Goal: Task Accomplishment & Management: Complete application form

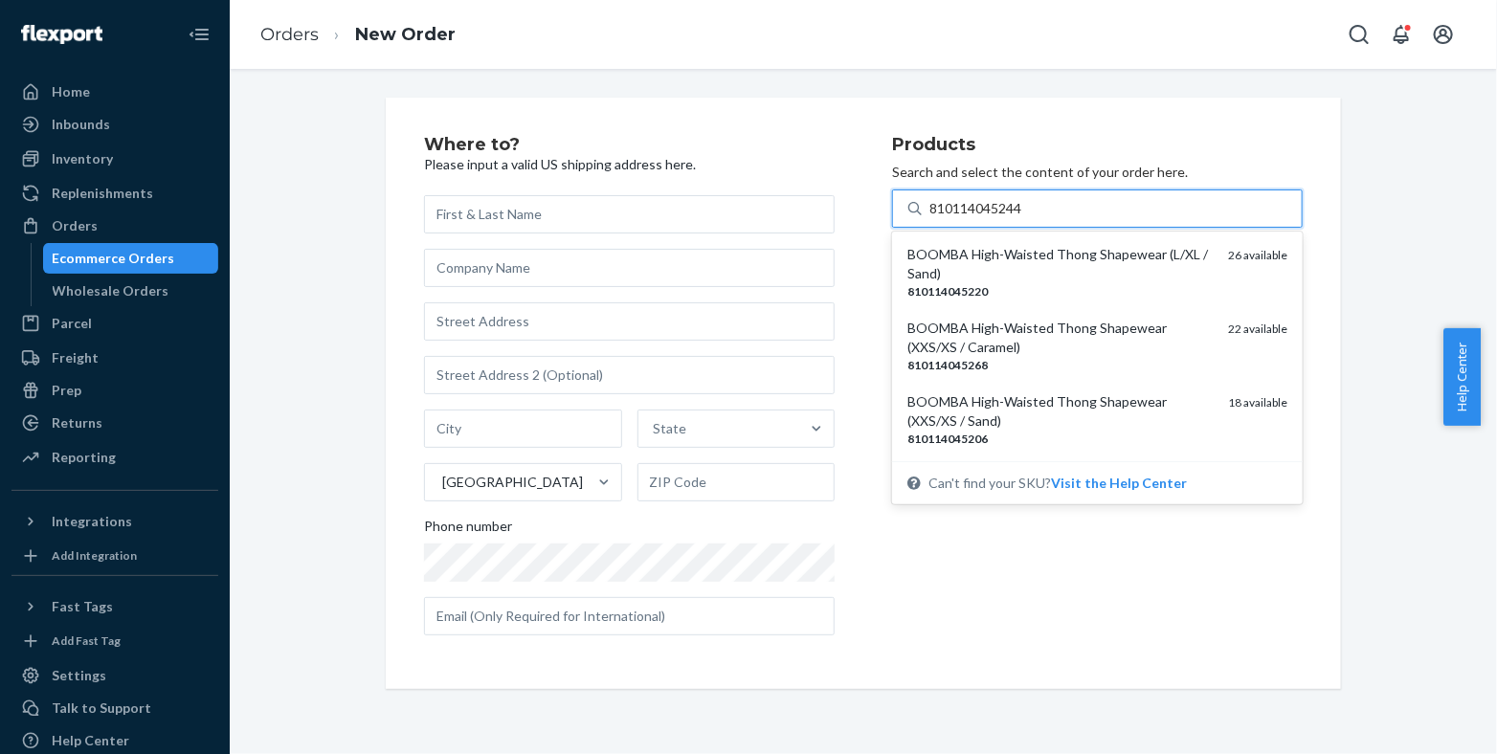
type input "810114045244"
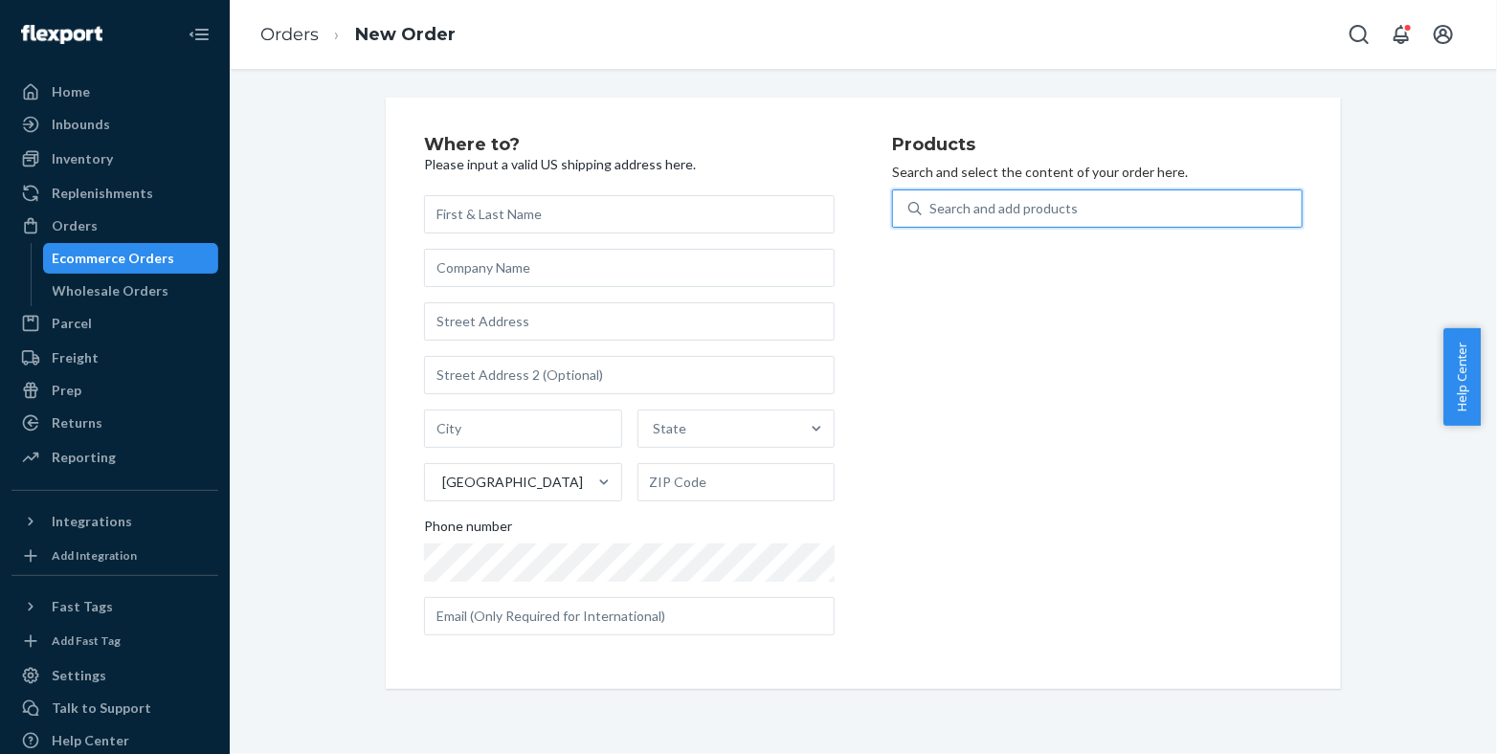
paste input "810114049846"
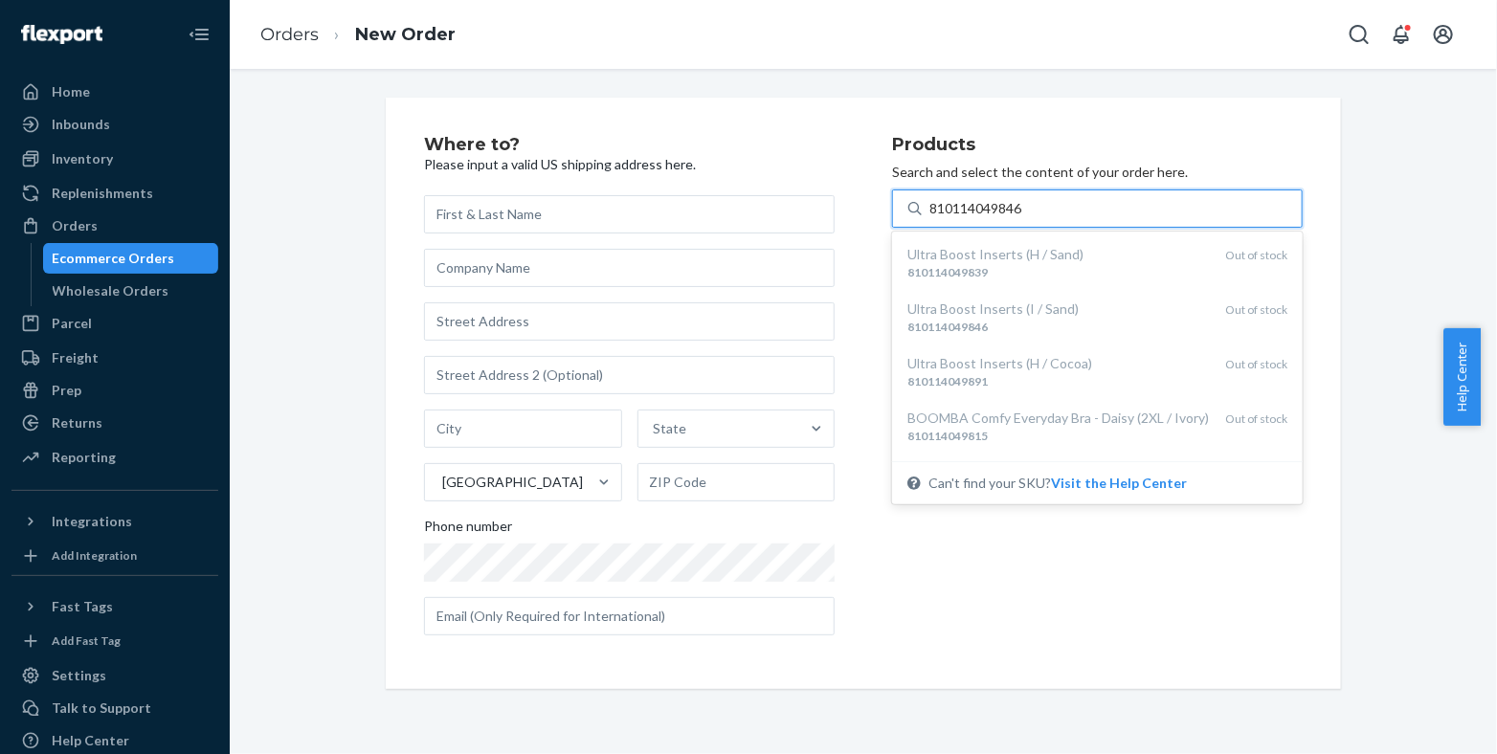
type input "810114049846"
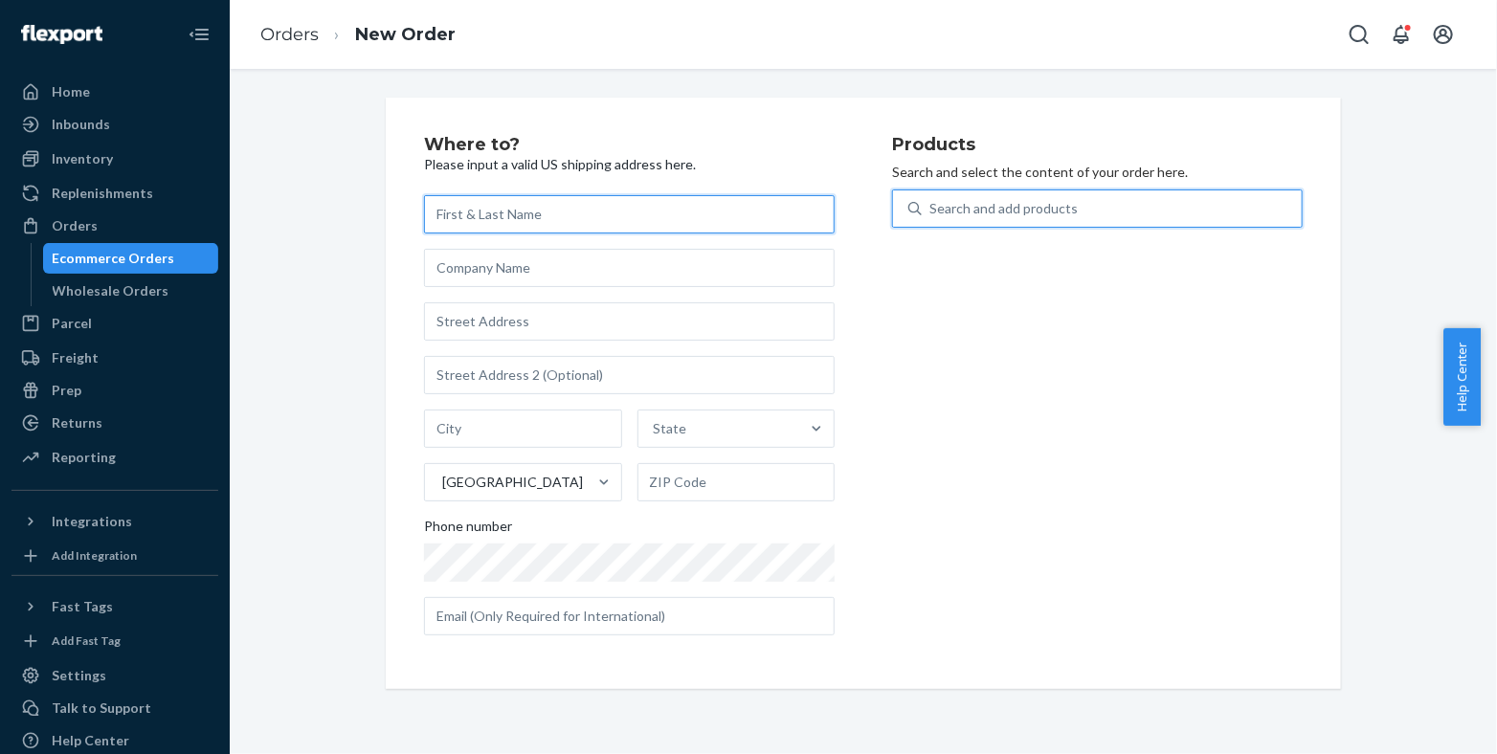
click at [611, 218] on input "text" at bounding box center [629, 214] width 411 height 38
paste input "[PERSON_NAME]"
type input "[PERSON_NAME]"
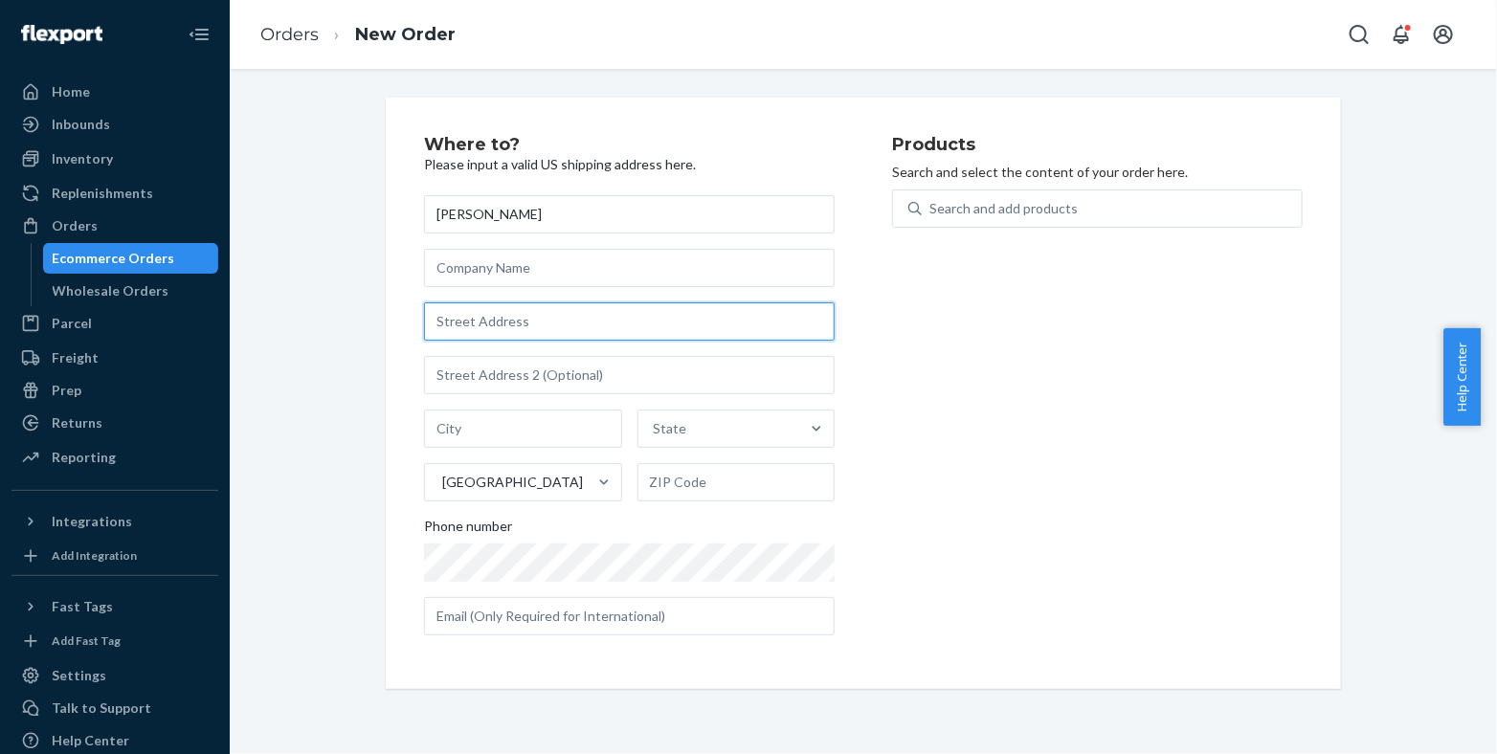
click at [551, 323] on input "text" at bounding box center [629, 321] width 411 height 38
paste input "4198 [PERSON_NAME]"
type input "4198 [PERSON_NAME]"
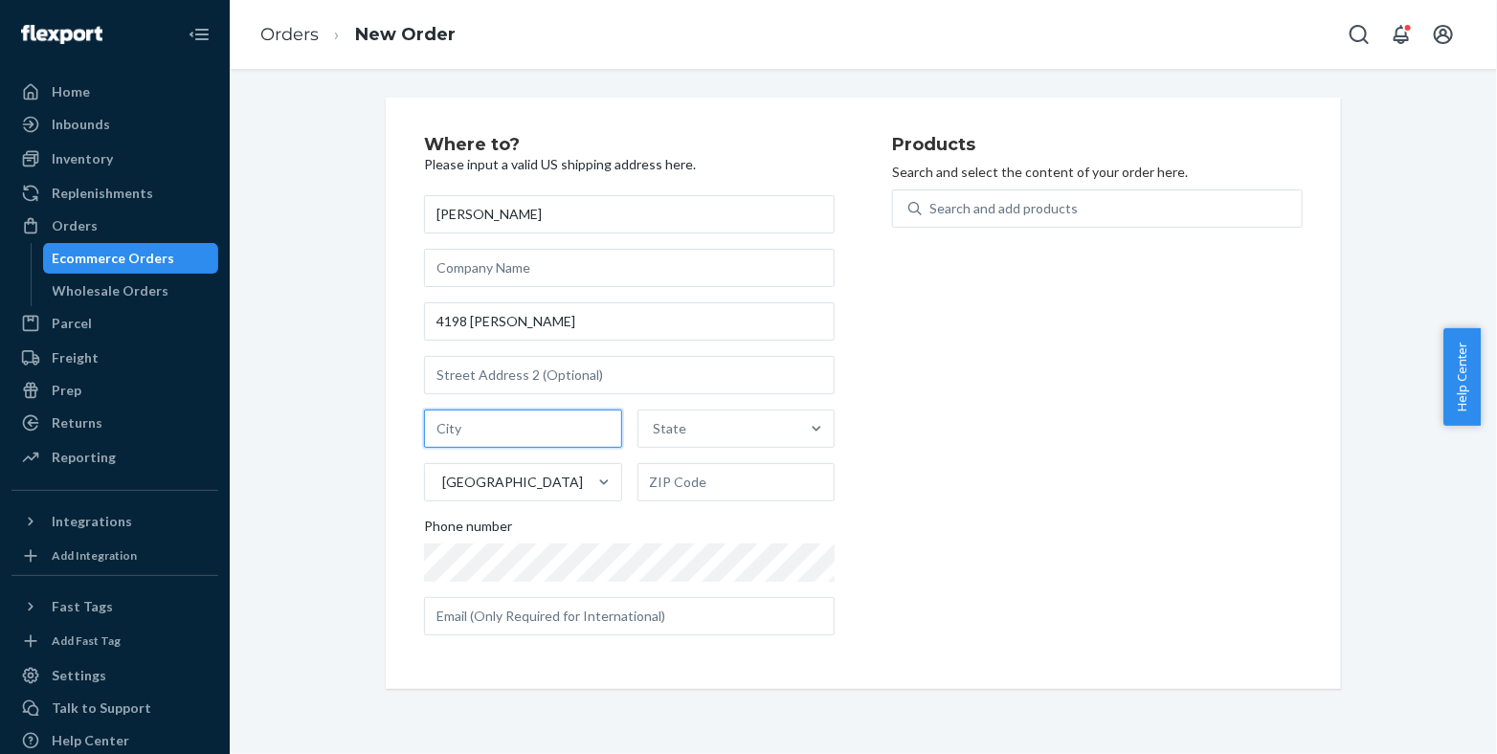
click at [475, 423] on input "text" at bounding box center [523, 429] width 198 height 38
paste input "Kailua"
type input "Kailua"
click at [689, 424] on div "State" at bounding box center [719, 429] width 162 height 38
click at [655, 424] on input "State" at bounding box center [655, 428] width 2 height 19
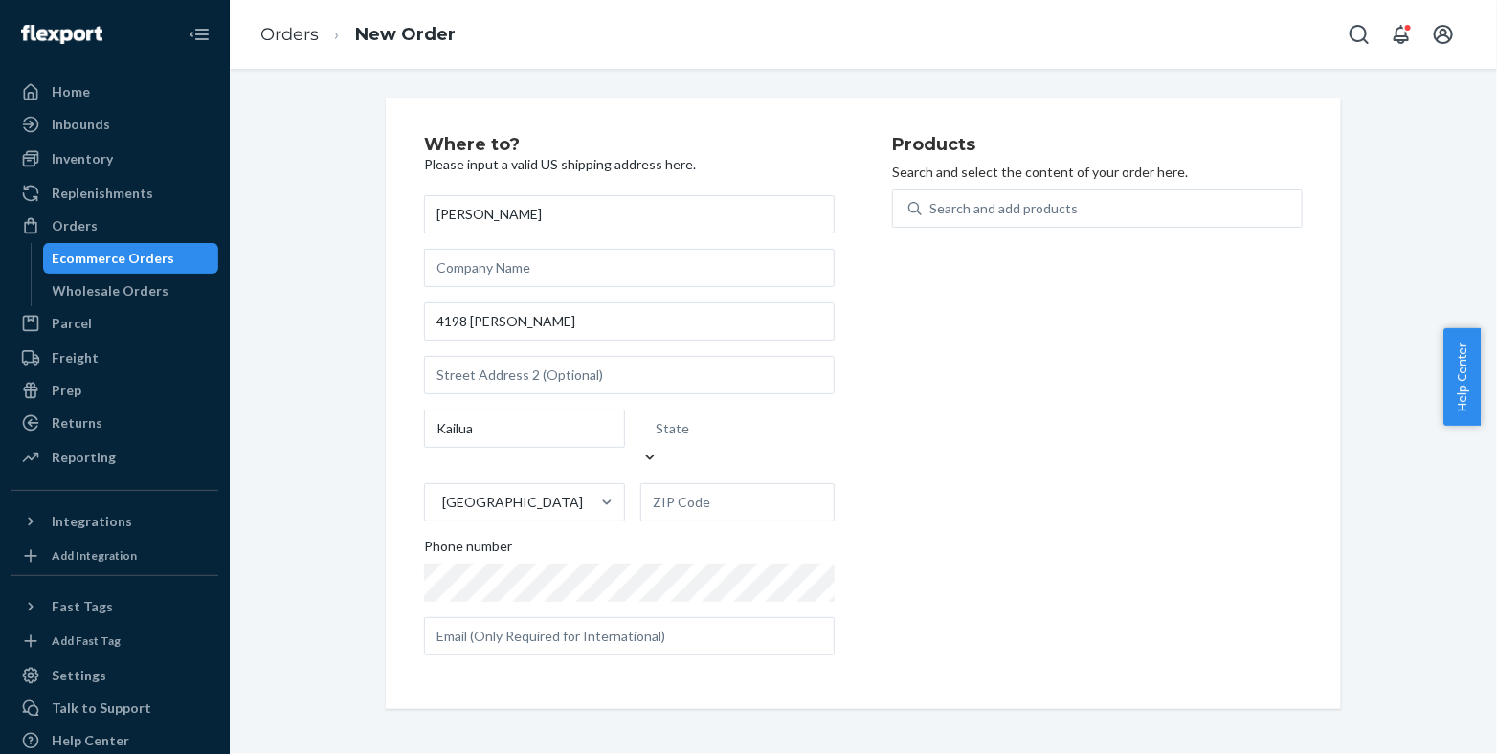
click at [764, 416] on div "State" at bounding box center [737, 429] width 194 height 38
click at [657, 419] on input "0 results available. Select is focused ,type to refine list, press Down to open…" at bounding box center [656, 428] width 2 height 19
type input "hawa"
click at [765, 479] on div "[US_STATE]" at bounding box center [737, 495] width 188 height 38
click at [688, 438] on input "hawa" at bounding box center [671, 428] width 33 height 19
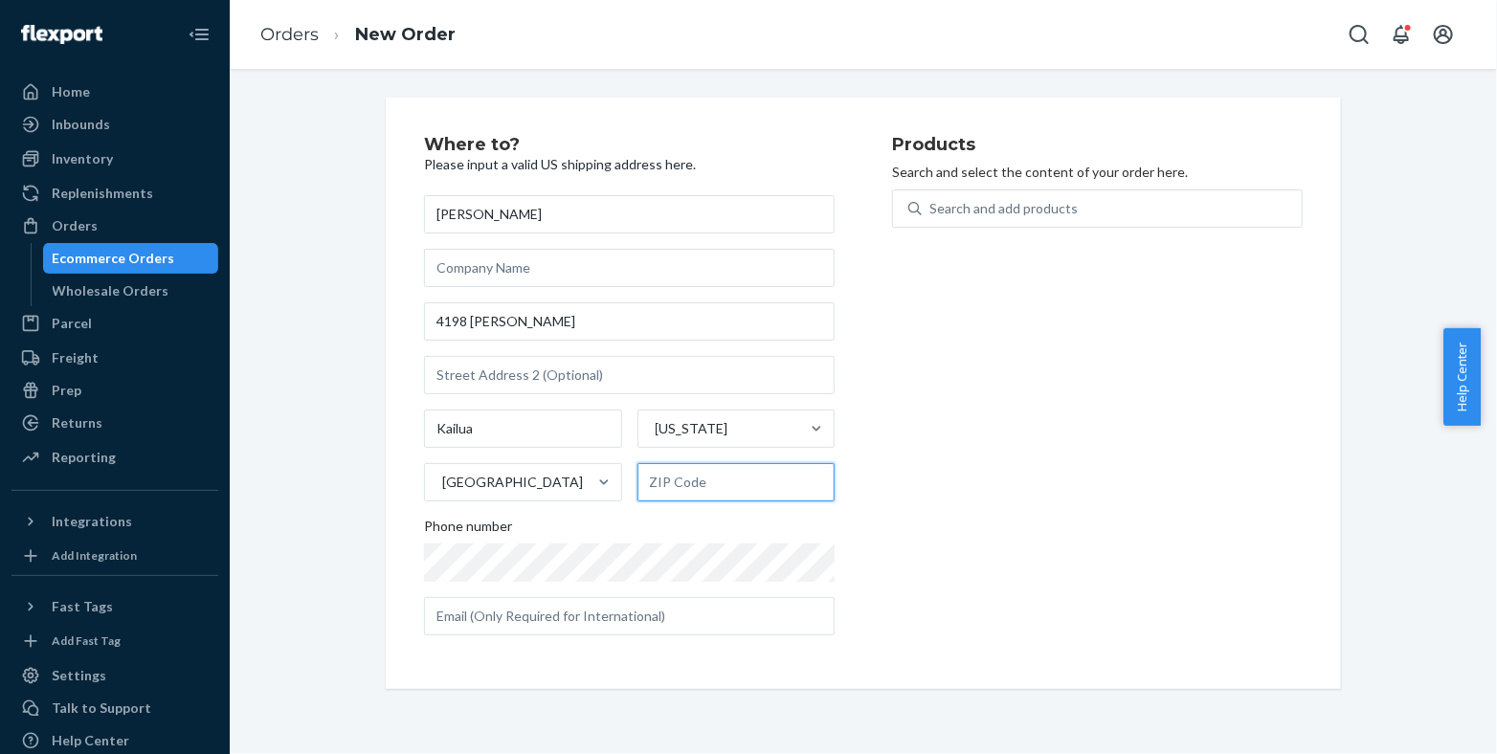
click at [667, 489] on input "text" at bounding box center [736, 482] width 198 height 38
paste input "96734"
type input "96734"
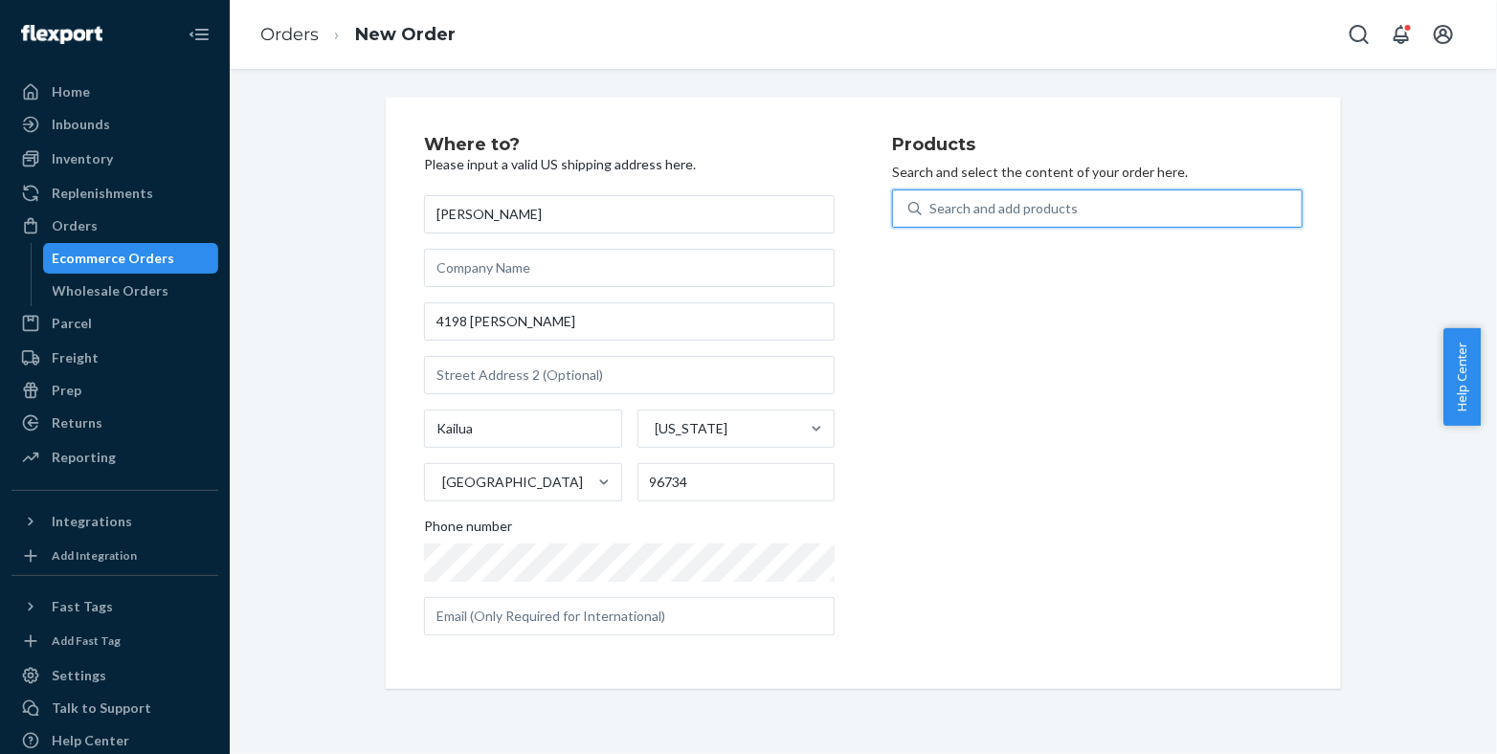
click at [1121, 215] on div "Search and add products" at bounding box center [1111, 208] width 380 height 34
click at [931, 215] on input "0 results available. Use Up and Down to choose options, press Enter to select t…" at bounding box center [930, 208] width 2 height 19
paste input "810114041789"
type input "810114041789"
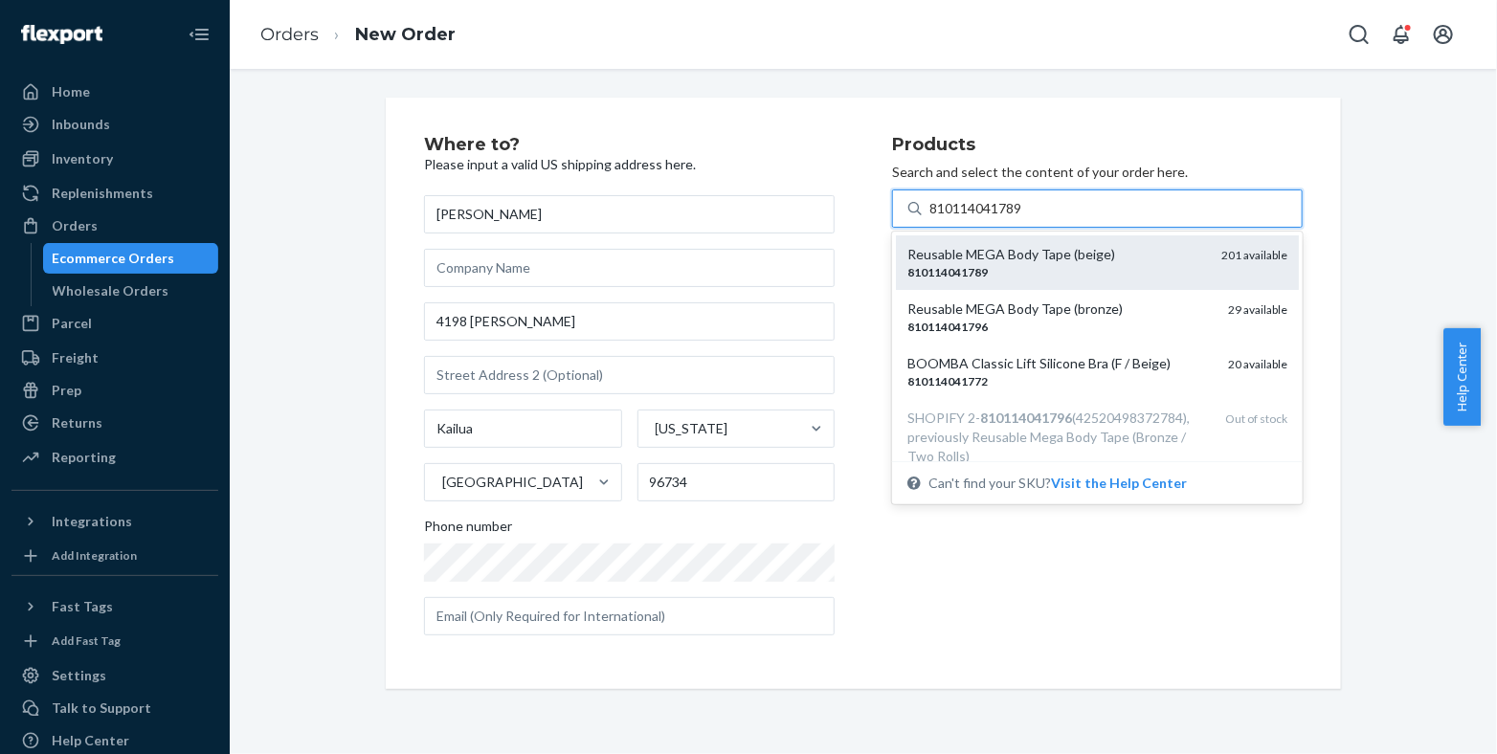
click at [987, 260] on div "Reusable MEGA Body Tape (beige)" at bounding box center [1056, 254] width 299 height 19
click at [987, 218] on input "810114041789" at bounding box center [976, 208] width 95 height 19
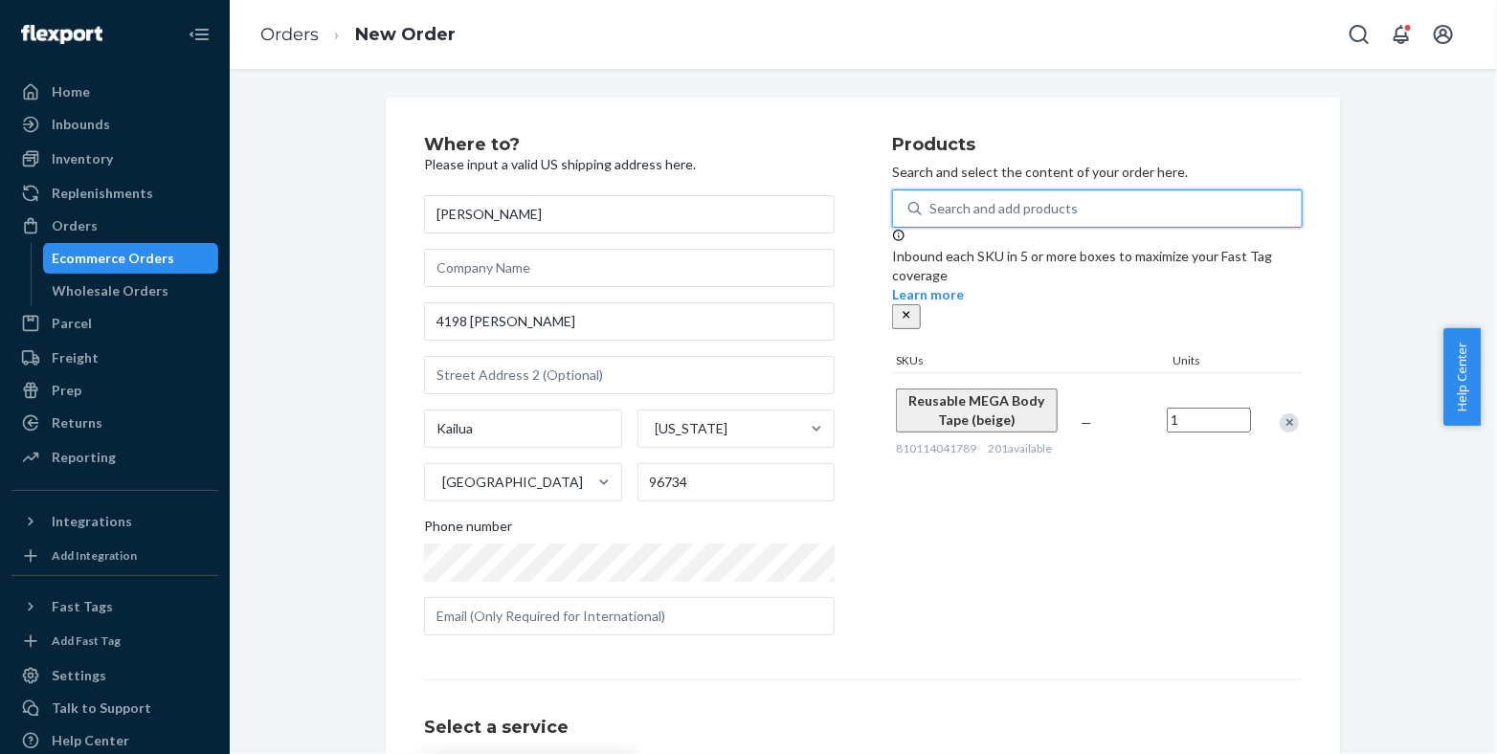
click at [1186, 408] on input "1" at bounding box center [1208, 420] width 84 height 25
type input "2"
click at [1348, 258] on div "Where to? Please input a valid US shipping address here. [PERSON_NAME] [STREET_…" at bounding box center [863, 514] width 1238 height 832
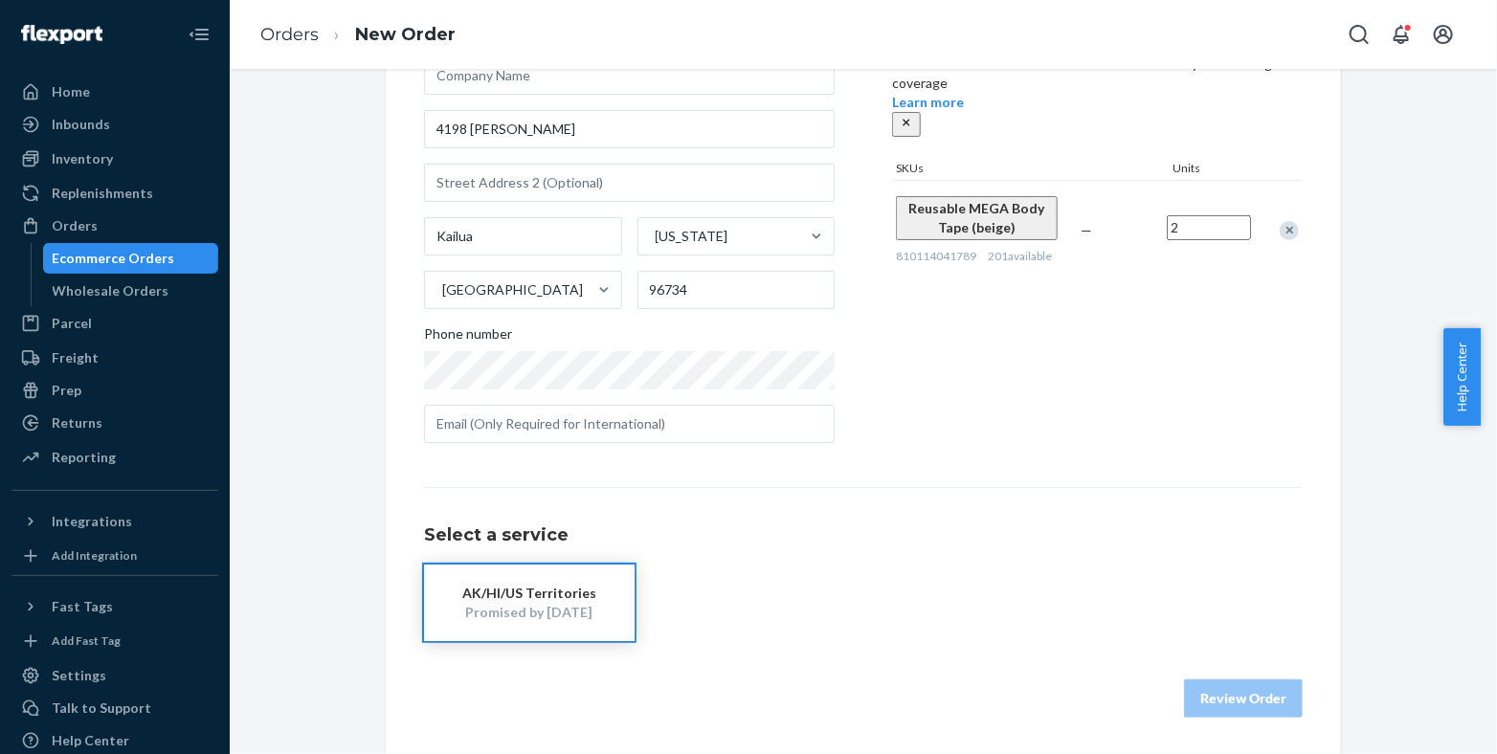
click at [585, 577] on button "AK/HI/US Territories Promised by [DATE]" at bounding box center [529, 603] width 211 height 77
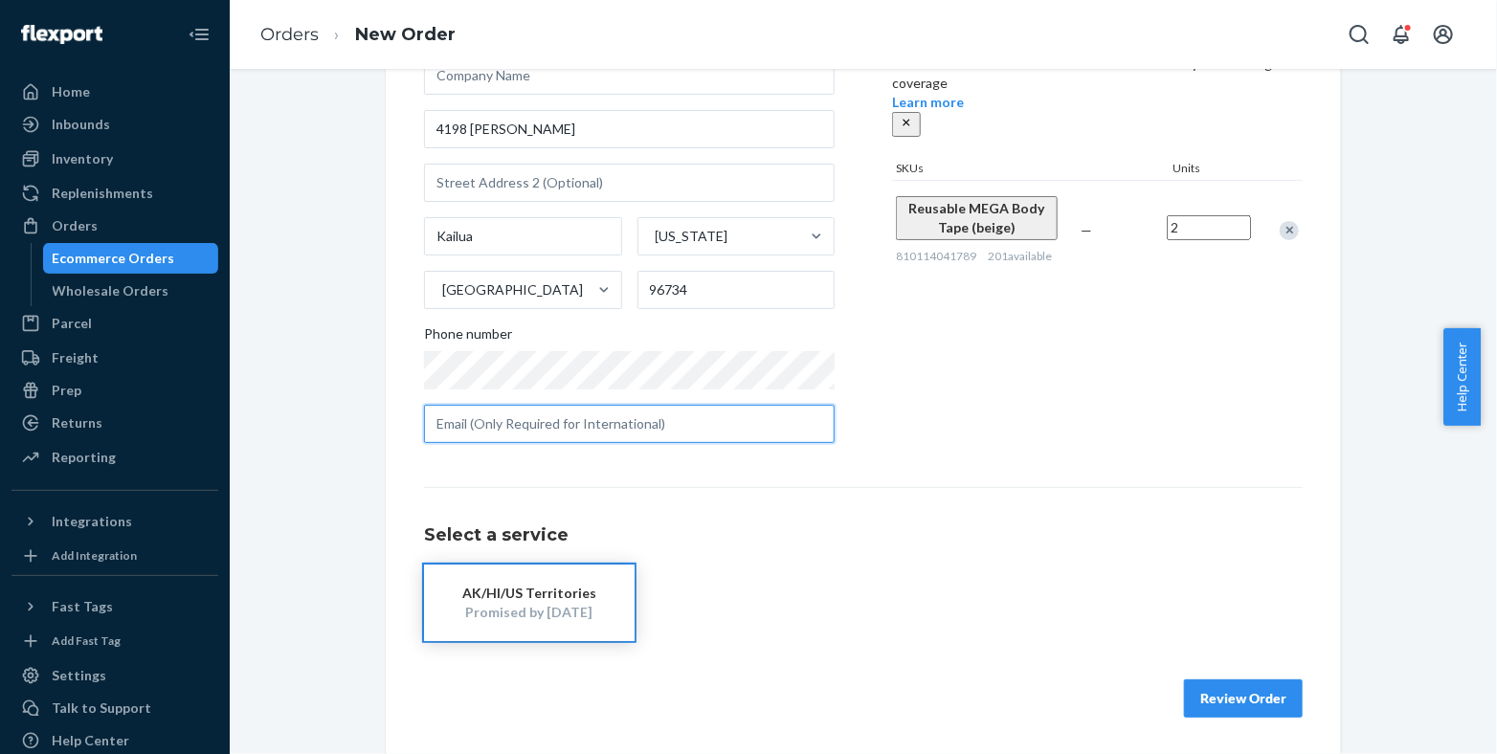
click at [639, 430] on input "text" at bounding box center [629, 424] width 411 height 38
paste input "[EMAIL_ADDRESS][DOMAIN_NAME]"
type input "[EMAIL_ADDRESS][DOMAIN_NAME]"
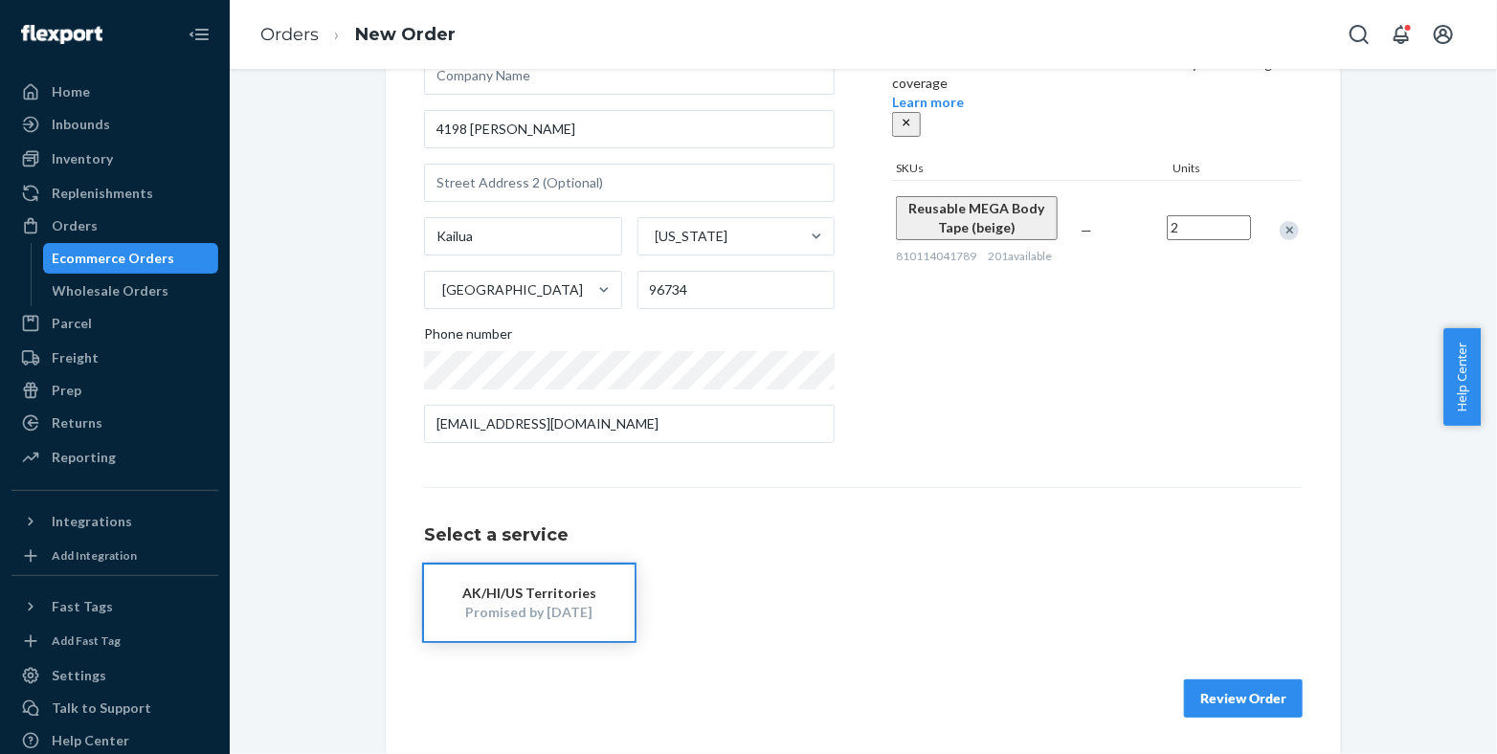
click at [1250, 675] on div "Review Order" at bounding box center [863, 688] width 878 height 57
click at [1252, 699] on button "Review Order" at bounding box center [1243, 698] width 119 height 38
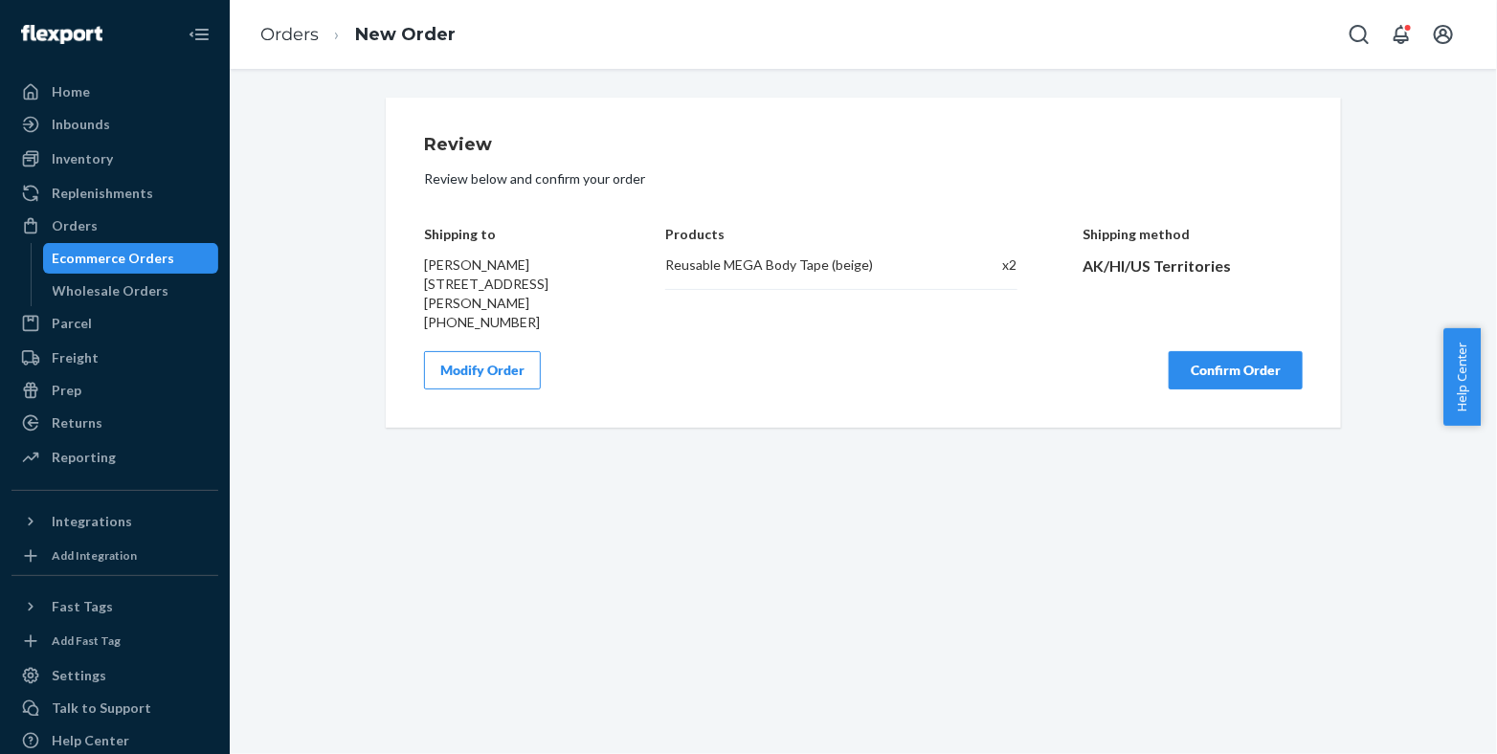
scroll to position [0, 0]
click at [1249, 361] on button "Confirm Order" at bounding box center [1235, 370] width 134 height 38
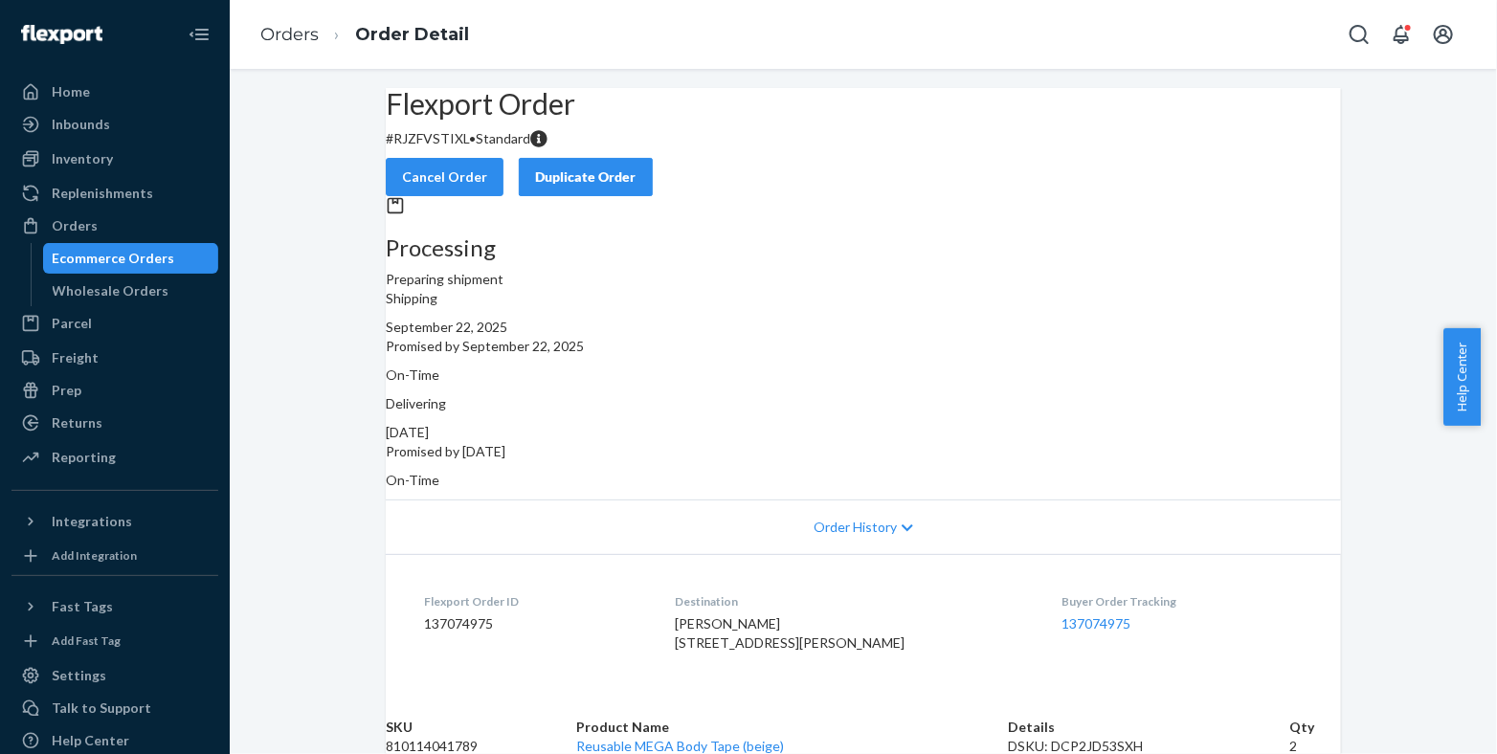
scroll to position [106, 0]
drag, startPoint x: 866, startPoint y: 711, endPoint x: 636, endPoint y: 697, distance: 230.1
click at [636, 735] on td "Reusable MEGA Body Tape (beige)" at bounding box center [793, 744] width 432 height 19
copy link "Reusable MEGA Body Tape (beige)"
